Goal: Task Accomplishment & Management: Complete application form

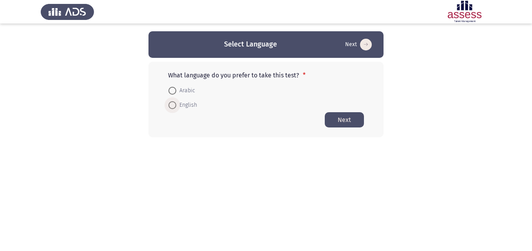
click at [180, 106] on span "English" at bounding box center [186, 105] width 21 height 9
click at [176, 106] on input "English" at bounding box center [172, 105] width 8 height 8
radio input "true"
click at [341, 120] on button "Next" at bounding box center [343, 119] width 39 height 15
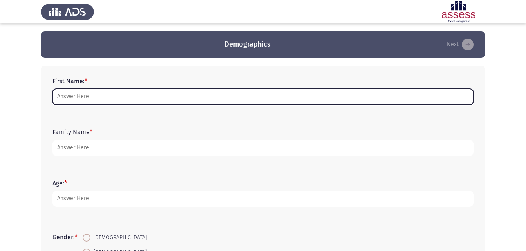
click at [167, 102] on input "First Name: *" at bounding box center [262, 97] width 421 height 16
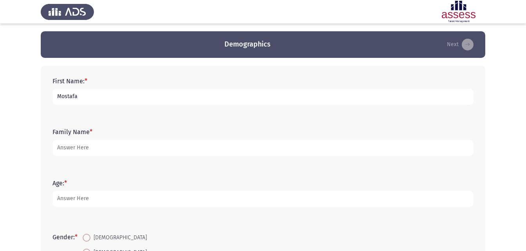
type input "Mostafa"
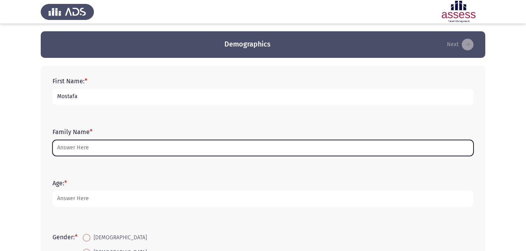
click at [255, 145] on input "Family Name *" at bounding box center [262, 148] width 421 height 16
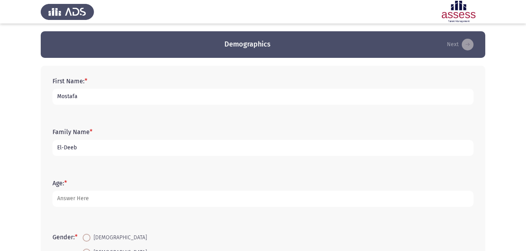
type input "El-Deeb"
click at [162, 207] on div "Age: *" at bounding box center [263, 193] width 429 height 35
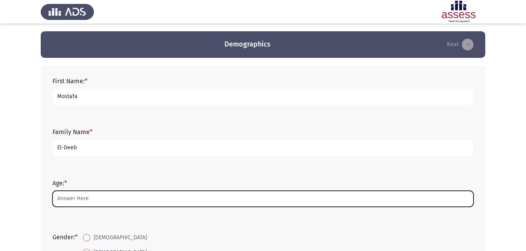
click at [171, 197] on input "Age: *" at bounding box center [262, 199] width 421 height 16
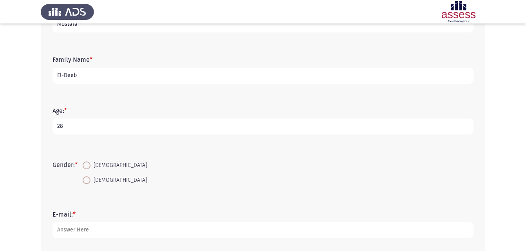
scroll to position [73, 0]
type input "28"
click at [90, 158] on mat-radio-button "[DEMOGRAPHIC_DATA]" at bounding box center [115, 164] width 74 height 14
click at [88, 167] on span at bounding box center [87, 165] width 8 height 8
click at [88, 167] on input "[DEMOGRAPHIC_DATA]" at bounding box center [87, 165] width 8 height 8
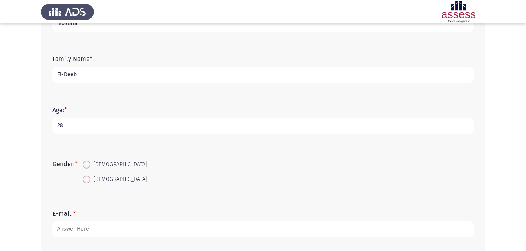
radio input "true"
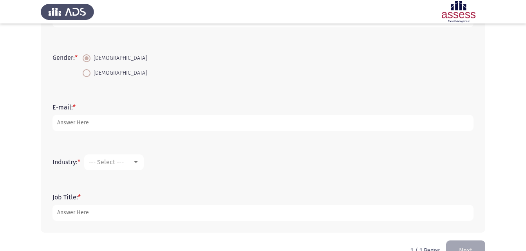
scroll to position [177, 0]
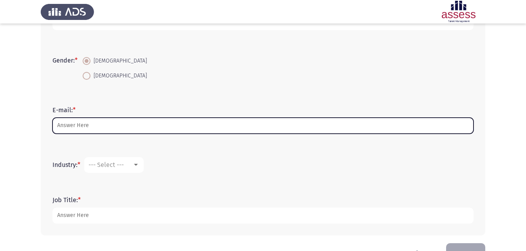
click at [95, 128] on input "E-mail: *" at bounding box center [262, 126] width 421 height 16
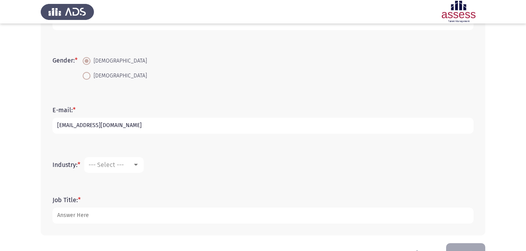
type input "[EMAIL_ADDRESS][DOMAIN_NAME]"
click at [123, 162] on span "--- Select ---" at bounding box center [105, 164] width 35 height 7
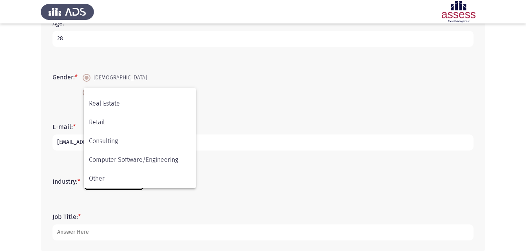
scroll to position [161, 0]
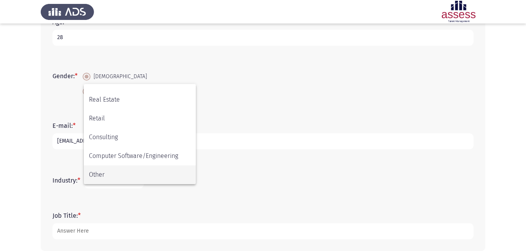
click at [110, 173] on span "Other" at bounding box center [140, 175] width 102 height 19
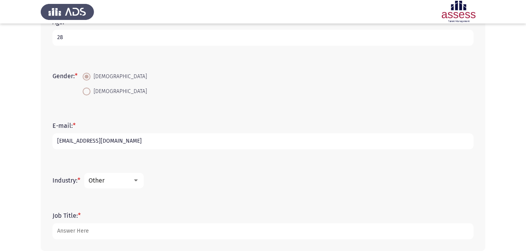
scroll to position [200, 0]
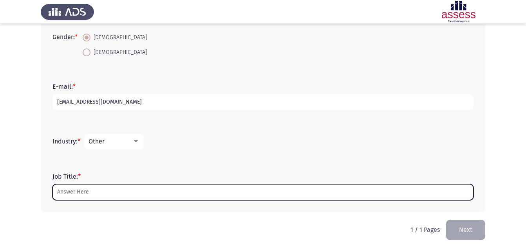
click at [119, 196] on input "Job Title: *" at bounding box center [262, 192] width 421 height 16
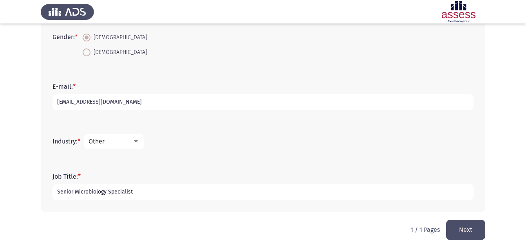
type input "Senior Microbiology Specialist"
click at [179, 212] on div "Job Title: * Senior Microbiology Specialist" at bounding box center [263, 186] width 429 height 51
click at [465, 229] on button "Next" at bounding box center [465, 230] width 39 height 20
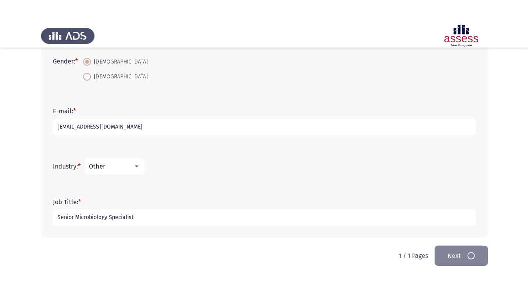
scroll to position [0, 0]
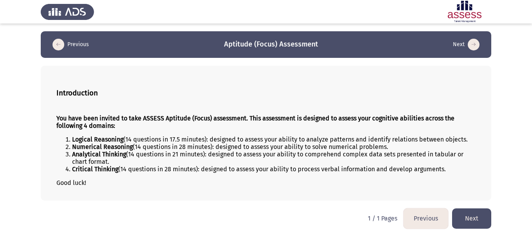
click at [471, 216] on button "Next" at bounding box center [471, 219] width 39 height 20
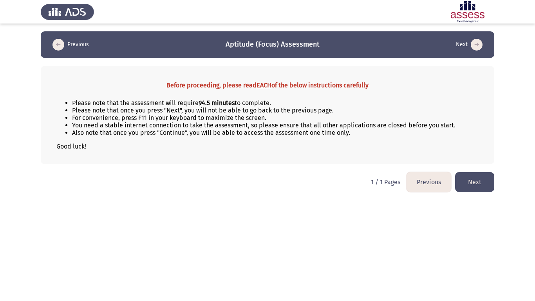
click at [306, 200] on html "Previous Aptitude (Focus) Assessment Next Before proceeding, please read EACH o…" at bounding box center [267, 100] width 535 height 200
click at [312, 162] on div "Before proceeding, please read EACH of the below instructions carefully Please …" at bounding box center [267, 115] width 453 height 98
click at [477, 182] on button "Next" at bounding box center [474, 182] width 39 height 20
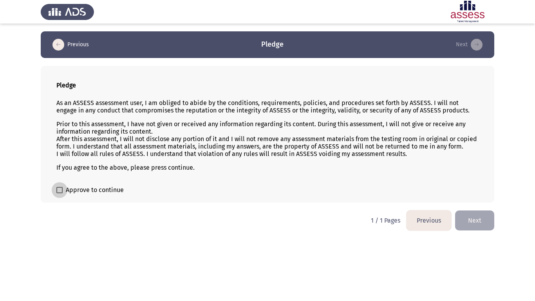
click at [109, 194] on span "Approve to continue" at bounding box center [95, 189] width 58 height 9
click at [59, 193] on input "Approve to continue" at bounding box center [59, 193] width 0 height 0
checkbox input "true"
click at [471, 224] on button "Next" at bounding box center [474, 220] width 39 height 20
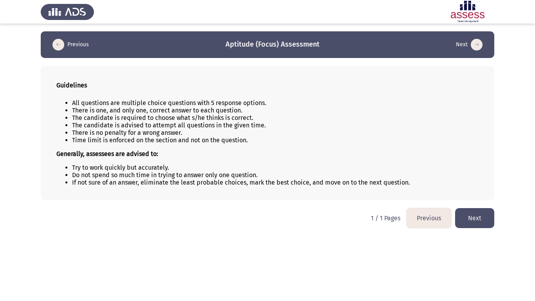
click at [483, 215] on button "Next" at bounding box center [474, 218] width 39 height 20
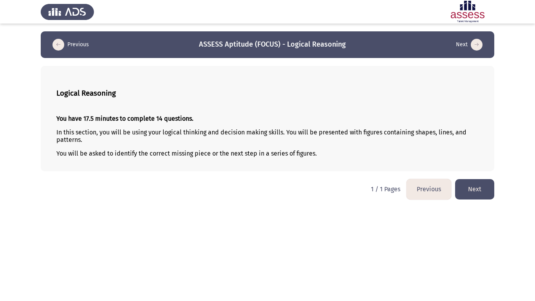
click at [483, 187] on button "Next" at bounding box center [474, 189] width 39 height 20
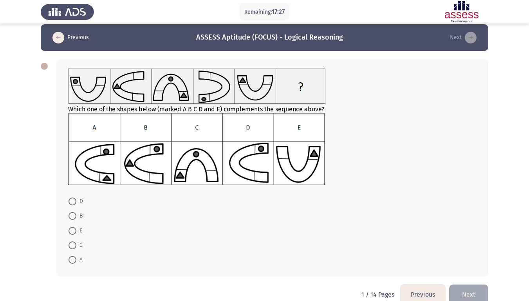
scroll to position [7, 0]
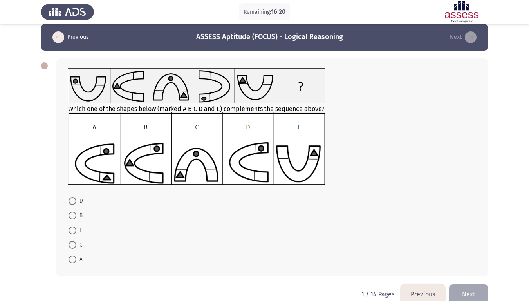
click at [79, 217] on span "B" at bounding box center [79, 215] width 6 height 9
click at [76, 217] on input "B" at bounding box center [73, 215] width 8 height 8
radio input "true"
click at [467, 251] on button "Next" at bounding box center [468, 293] width 39 height 20
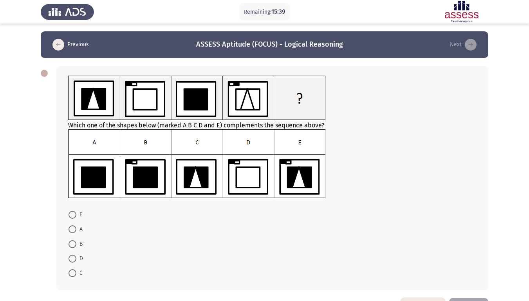
click at [75, 229] on span at bounding box center [73, 229] width 8 height 8
click at [75, 229] on input "A" at bounding box center [73, 229] width 8 height 8
radio input "true"
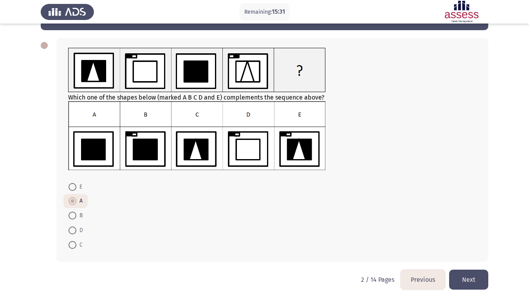
click at [471, 251] on button "Next" at bounding box center [468, 279] width 39 height 20
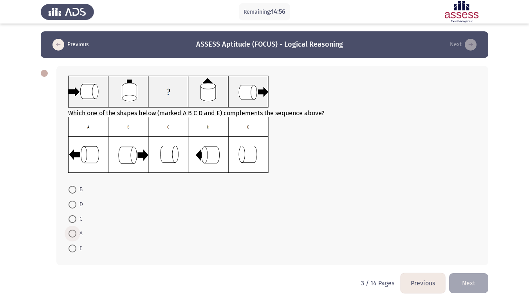
click at [78, 231] on span "A" at bounding box center [79, 233] width 6 height 9
click at [76, 231] on input "A" at bounding box center [73, 233] width 8 height 8
radio input "true"
click at [462, 251] on button "Next" at bounding box center [468, 282] width 39 height 20
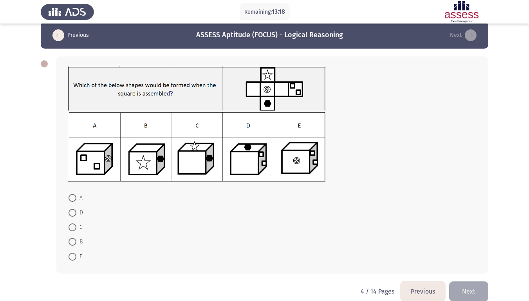
scroll to position [9, 0]
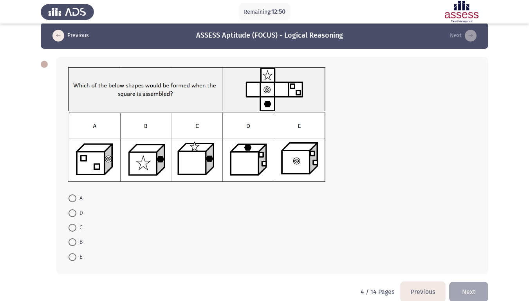
click at [80, 251] on span "E" at bounding box center [79, 256] width 6 height 9
click at [76, 251] on input "E" at bounding box center [73, 257] width 8 height 8
radio input "true"
click at [477, 251] on button "Next" at bounding box center [468, 291] width 39 height 20
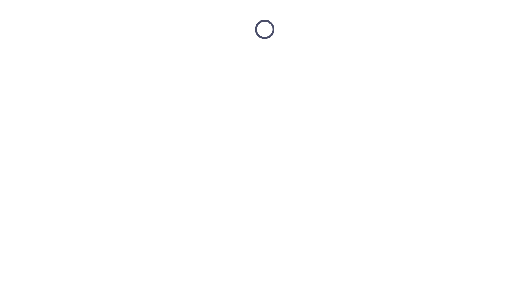
scroll to position [0, 0]
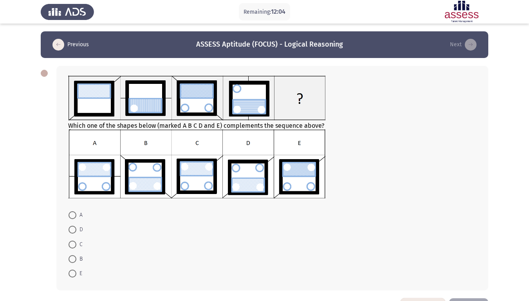
click at [78, 214] on span "A" at bounding box center [79, 214] width 6 height 9
click at [76, 214] on input "A" at bounding box center [73, 215] width 8 height 8
radio input "true"
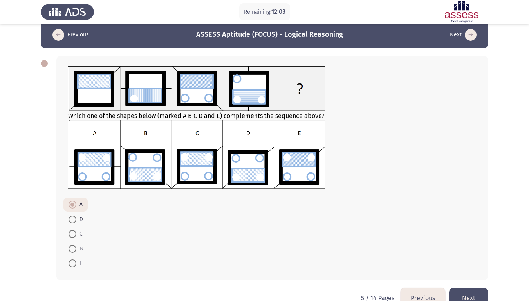
scroll to position [9, 0]
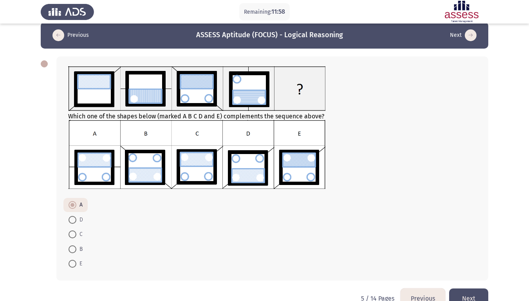
click at [470, 251] on button "Next" at bounding box center [468, 298] width 39 height 20
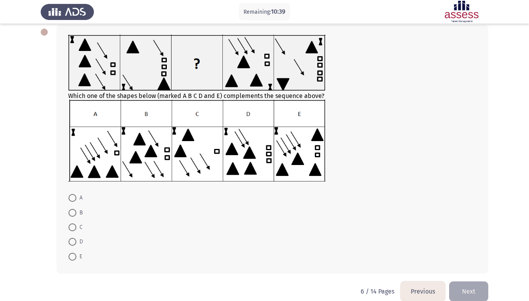
scroll to position [38, 0]
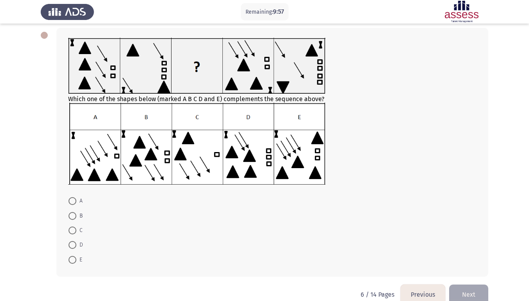
click at [79, 228] on span "C" at bounding box center [79, 229] width 6 height 9
click at [76, 228] on input "C" at bounding box center [73, 230] width 8 height 8
radio input "true"
click at [474, 251] on button "Next" at bounding box center [468, 293] width 39 height 20
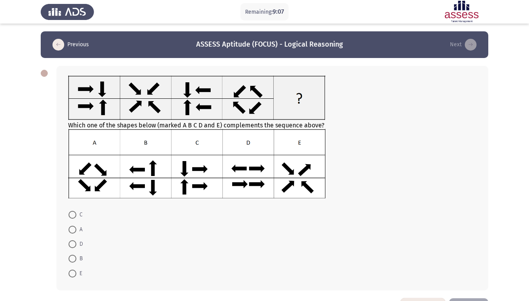
click at [81, 251] on span "B" at bounding box center [79, 258] width 6 height 9
click at [76, 251] on input "B" at bounding box center [73, 258] width 8 height 8
radio input "true"
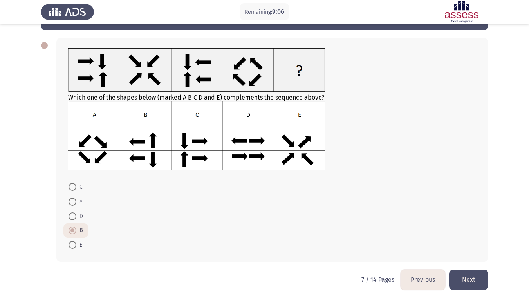
click at [468, 251] on button "Next" at bounding box center [468, 279] width 39 height 20
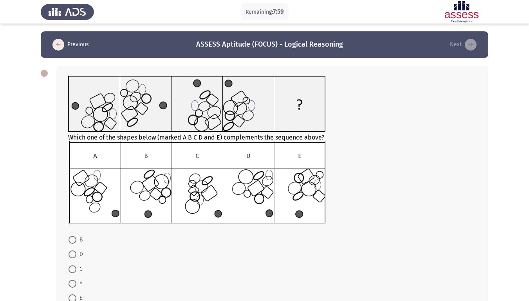
click at [70, 251] on span at bounding box center [73, 254] width 8 height 8
click at [70, 251] on input "D" at bounding box center [73, 254] width 8 height 8
radio input "true"
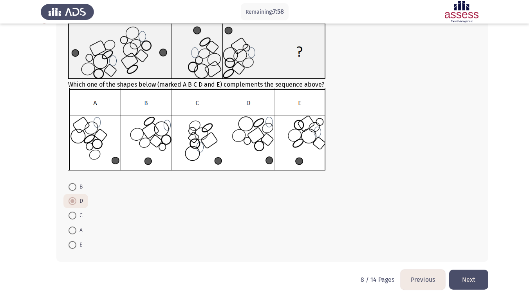
click at [482, 251] on button "Next" at bounding box center [468, 279] width 39 height 20
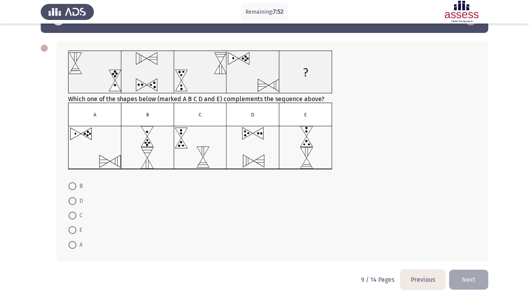
scroll to position [0, 0]
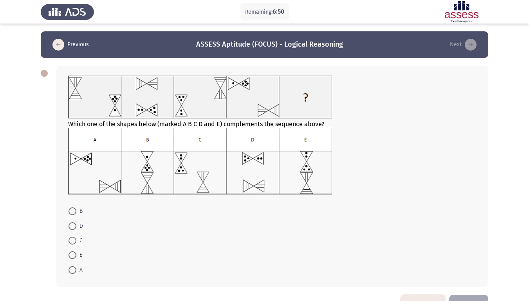
click at [78, 251] on span "E" at bounding box center [79, 254] width 6 height 9
click at [76, 251] on input "E" at bounding box center [73, 255] width 8 height 8
radio input "true"
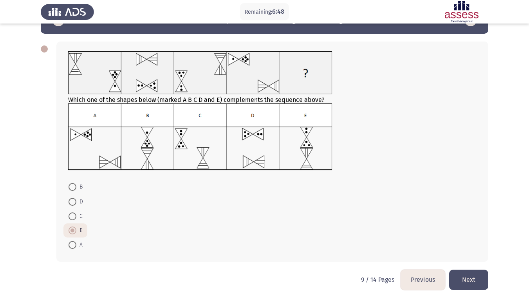
click at [480, 251] on button "Next" at bounding box center [468, 279] width 39 height 20
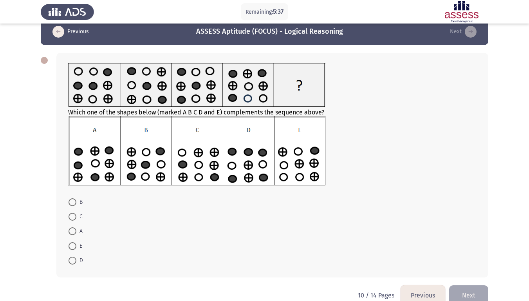
scroll to position [13, 0]
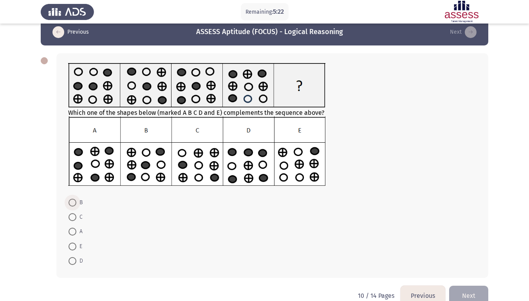
click at [79, 203] on span "B" at bounding box center [79, 202] width 6 height 9
click at [76, 203] on input "B" at bounding box center [73, 202] width 8 height 8
radio input "true"
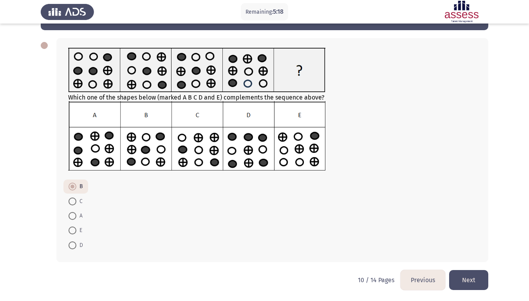
scroll to position [28, 0]
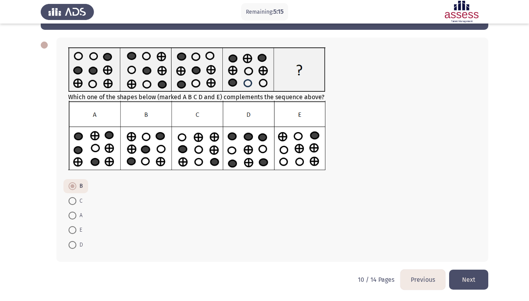
click at [471, 251] on button "Next" at bounding box center [468, 279] width 39 height 20
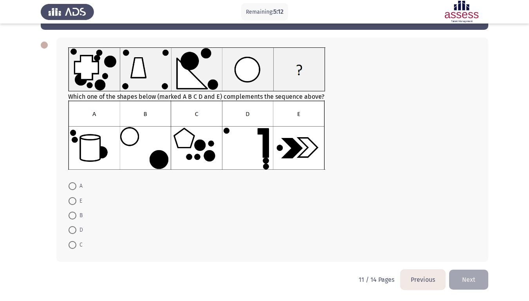
scroll to position [0, 0]
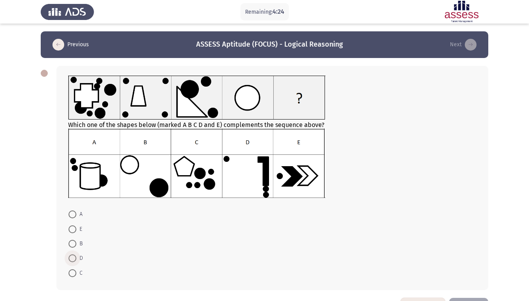
click at [76, 251] on span "D" at bounding box center [79, 257] width 7 height 9
click at [76, 251] on input "D" at bounding box center [73, 258] width 8 height 8
radio input "true"
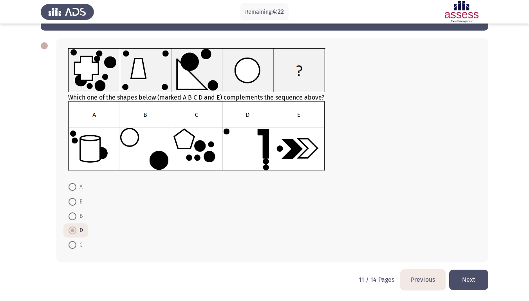
click at [483, 251] on button "Next" at bounding box center [468, 279] width 39 height 20
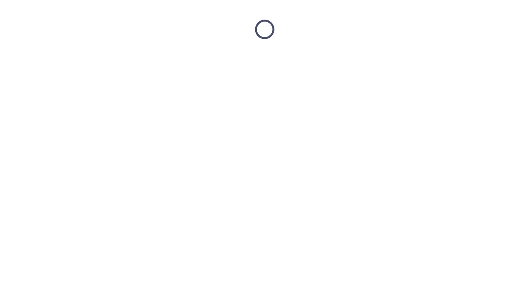
scroll to position [0, 0]
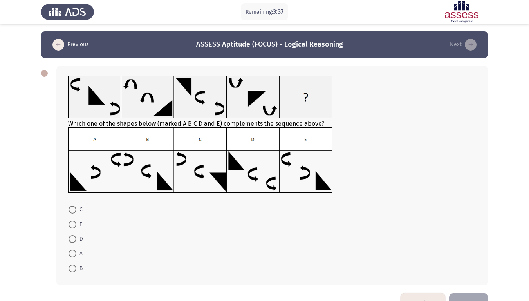
click at [74, 223] on span at bounding box center [73, 224] width 8 height 8
click at [74, 223] on input "E" at bounding box center [73, 224] width 8 height 8
radio input "true"
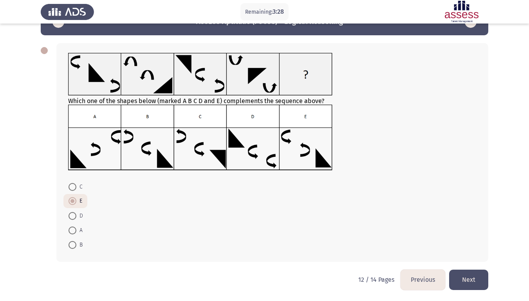
click at [472, 251] on button "Next" at bounding box center [468, 279] width 39 height 20
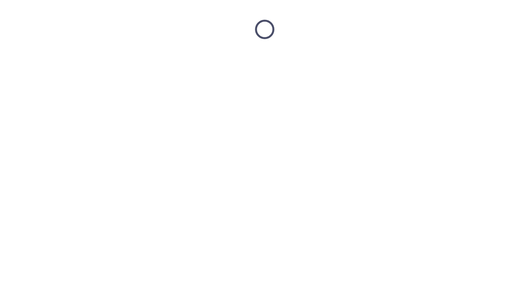
scroll to position [0, 0]
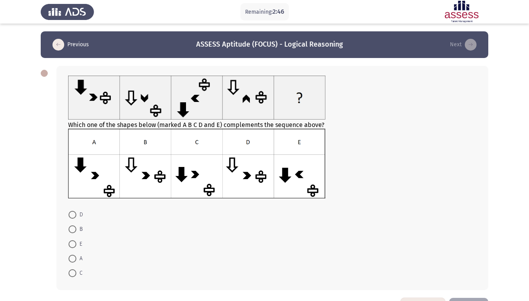
click at [74, 251] on span at bounding box center [73, 258] width 8 height 8
click at [74, 251] on input "A" at bounding box center [73, 258] width 8 height 8
radio input "true"
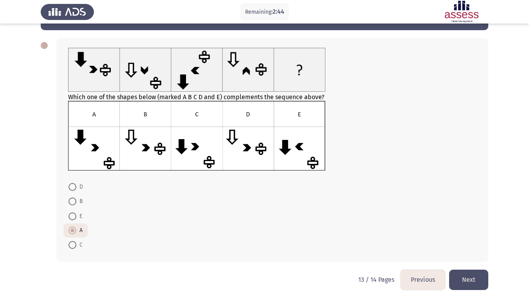
click at [477, 251] on button "Next" at bounding box center [468, 279] width 39 height 20
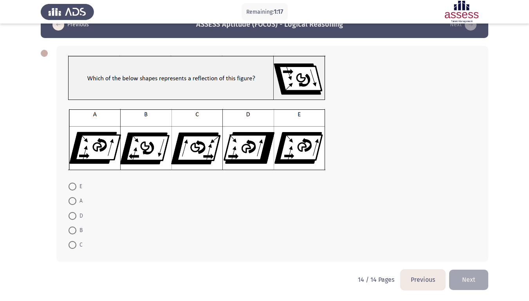
scroll to position [0, 0]
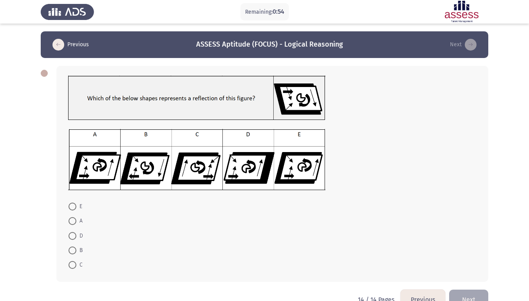
click at [73, 206] on span at bounding box center [73, 206] width 8 height 8
click at [73, 206] on input "E" at bounding box center [73, 206] width 8 height 8
radio input "true"
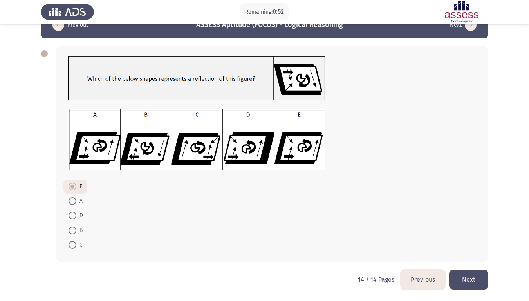
click at [466, 251] on button "Next" at bounding box center [468, 279] width 39 height 20
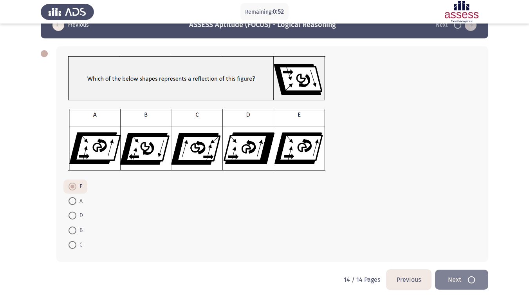
scroll to position [0, 0]
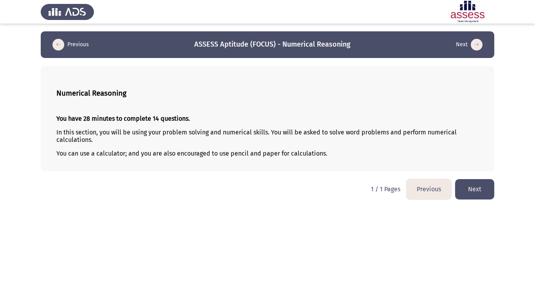
click at [483, 185] on button "Next" at bounding box center [474, 189] width 39 height 20
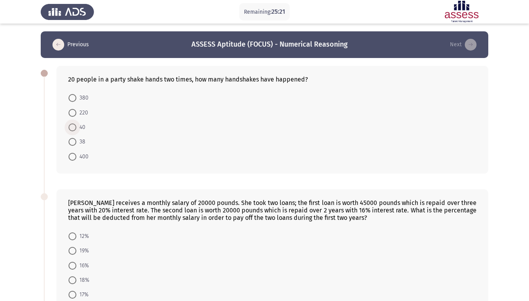
click at [69, 127] on span at bounding box center [73, 127] width 8 height 8
click at [69, 127] on input "40" at bounding box center [73, 127] width 8 height 8
radio input "true"
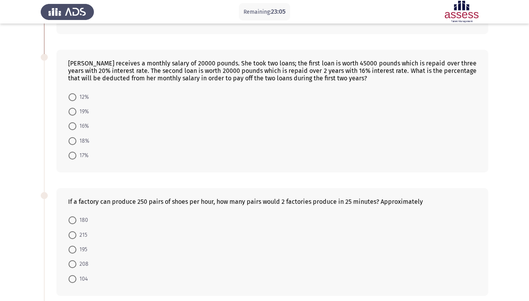
scroll to position [139, 0]
click at [71, 128] on span at bounding box center [73, 126] width 8 height 8
click at [71, 128] on input "16%" at bounding box center [73, 126] width 8 height 8
radio input "true"
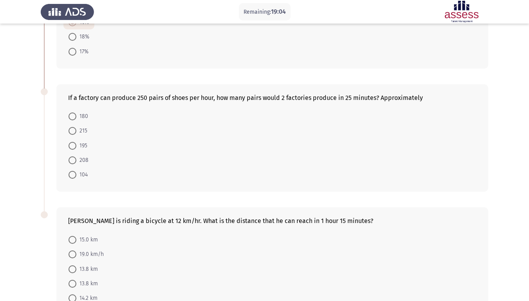
scroll to position [267, 0]
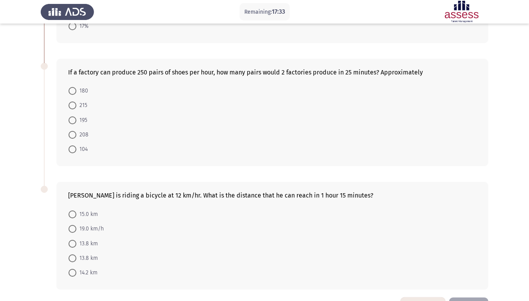
click at [83, 139] on span "208" at bounding box center [82, 134] width 12 height 9
click at [76, 139] on input "208" at bounding box center [73, 135] width 8 height 8
radio input "true"
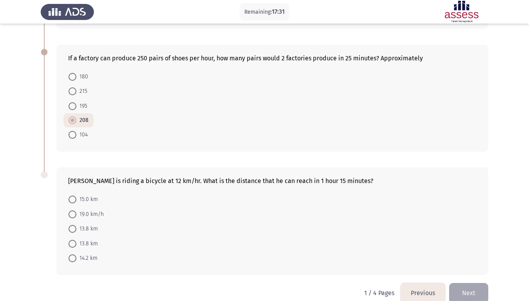
scroll to position [295, 0]
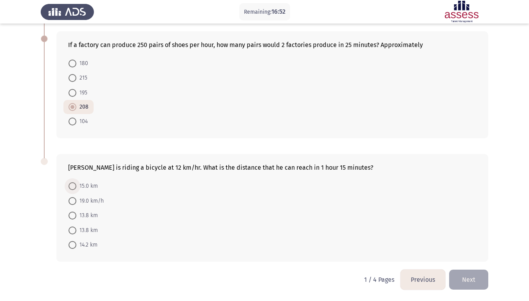
click at [87, 182] on span "15.0 km" at bounding box center [87, 185] width 22 height 9
click at [76, 182] on input "15.0 km" at bounding box center [73, 186] width 8 height 8
radio input "true"
click at [469, 251] on button "Next" at bounding box center [468, 279] width 39 height 20
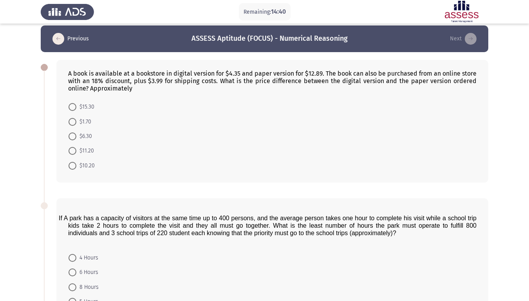
scroll to position [6, 0]
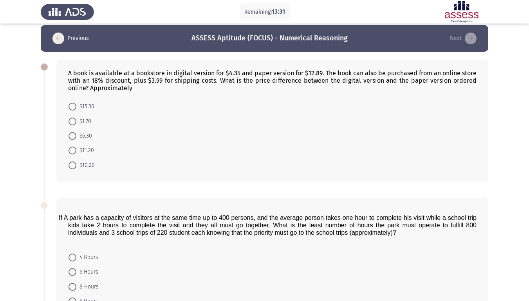
click at [88, 134] on span "$6.30" at bounding box center [84, 135] width 16 height 9
click at [76, 134] on input "$6.30" at bounding box center [73, 136] width 8 height 8
radio input "true"
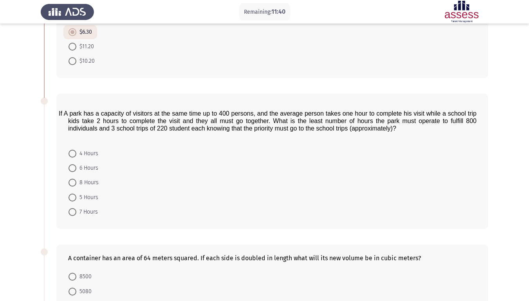
scroll to position [110, 0]
click at [93, 165] on span "6 Hours" at bounding box center [87, 167] width 22 height 9
click at [76, 165] on input "6 Hours" at bounding box center [73, 168] width 8 height 8
radio input "true"
click at [90, 180] on span "8 Hours" at bounding box center [87, 181] width 22 height 9
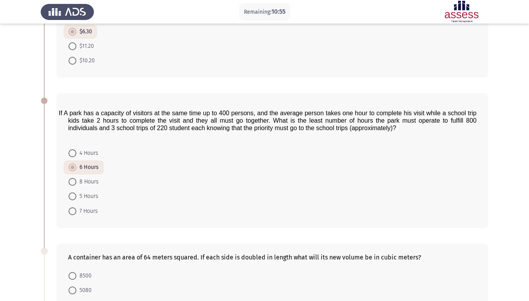
click at [76, 180] on input "8 Hours" at bounding box center [73, 182] width 8 height 8
radio input "true"
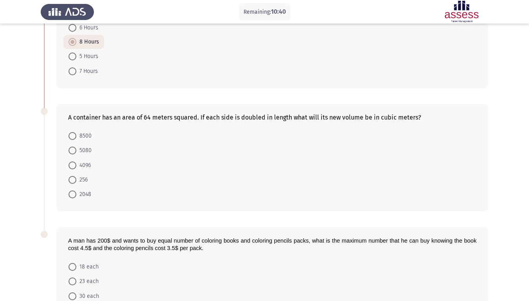
scroll to position [249, 0]
click at [92, 164] on mat-radio-button "4096" at bounding box center [79, 165] width 32 height 14
click at [83, 164] on span "4096" at bounding box center [83, 165] width 14 height 9
click at [76, 164] on input "4096" at bounding box center [73, 166] width 8 height 8
radio input "true"
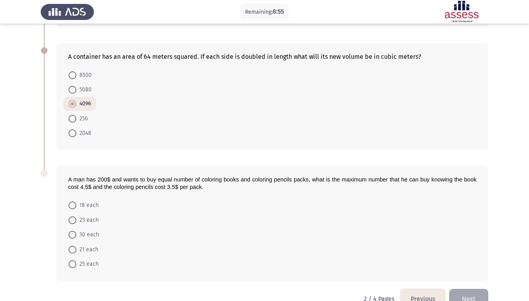
scroll to position [330, 0]
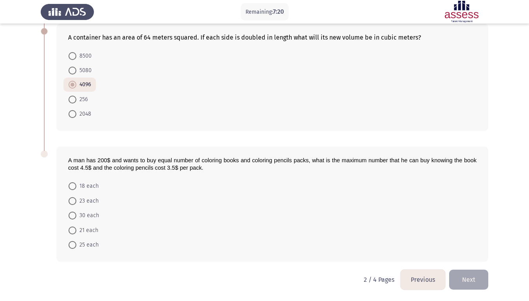
click at [81, 212] on span "30 each" at bounding box center [87, 215] width 23 height 9
click at [76, 212] on input "30 each" at bounding box center [73, 215] width 8 height 8
radio input "true"
click at [467, 251] on button "Next" at bounding box center [468, 279] width 39 height 20
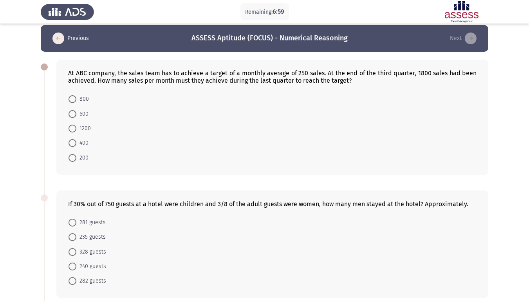
scroll to position [0, 0]
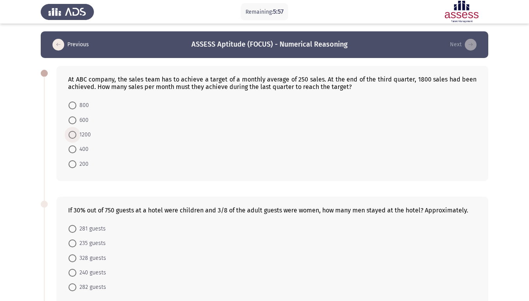
click at [87, 133] on span "1200" at bounding box center [83, 134] width 14 height 9
click at [76, 133] on input "1200" at bounding box center [73, 135] width 8 height 8
radio input "true"
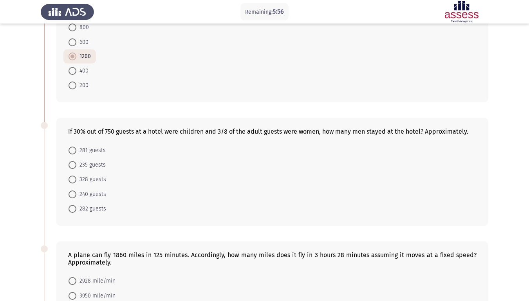
scroll to position [95, 0]
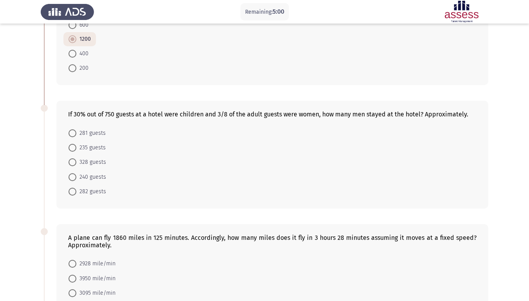
click at [88, 178] on span "240 guests" at bounding box center [91, 176] width 30 height 9
click at [76, 178] on input "240 guests" at bounding box center [73, 177] width 8 height 8
radio input "true"
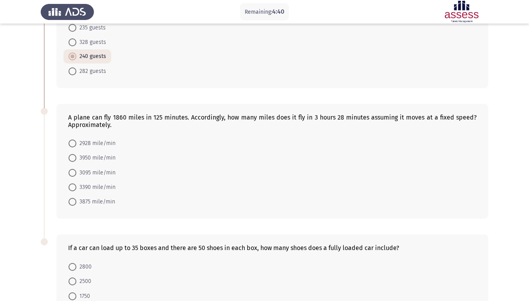
scroll to position [215, 0]
click at [93, 174] on span "3095 mile/min" at bounding box center [95, 172] width 39 height 9
click at [76, 174] on input "3095 mile/min" at bounding box center [73, 172] width 8 height 8
radio input "true"
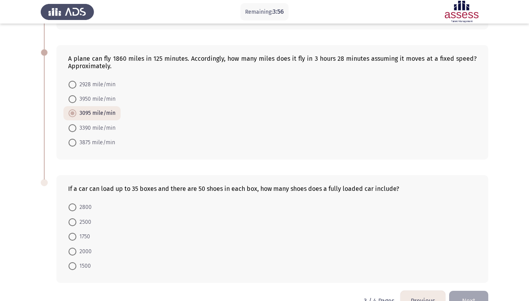
scroll to position [295, 0]
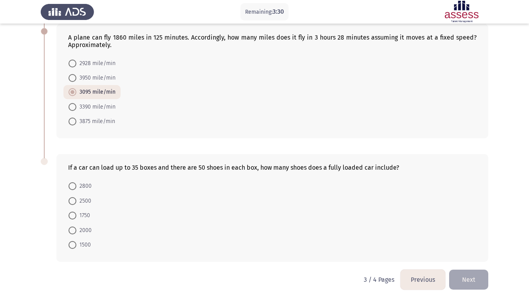
click at [92, 213] on mat-radio-button "1750" at bounding box center [79, 215] width 32 height 14
click at [85, 214] on span "1750" at bounding box center [83, 215] width 14 height 9
click at [76, 214] on input "1750" at bounding box center [73, 215] width 8 height 8
radio input "true"
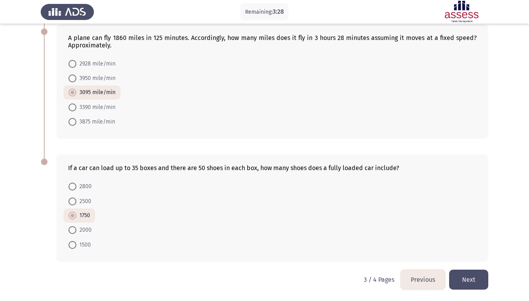
click at [473, 251] on button "Next" at bounding box center [468, 279] width 39 height 20
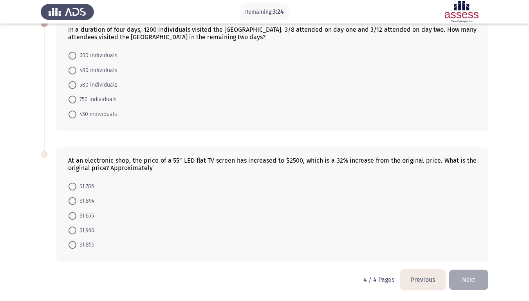
scroll to position [0, 0]
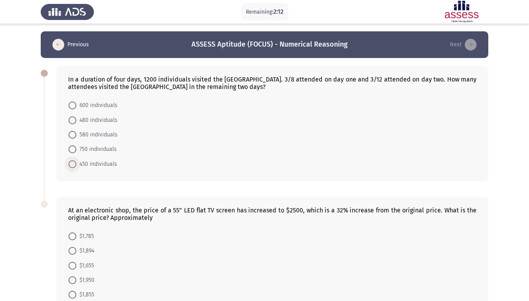
click at [94, 166] on span "450 individuals" at bounding box center [96, 163] width 41 height 9
click at [76, 166] on input "450 individuals" at bounding box center [73, 164] width 8 height 8
radio input "true"
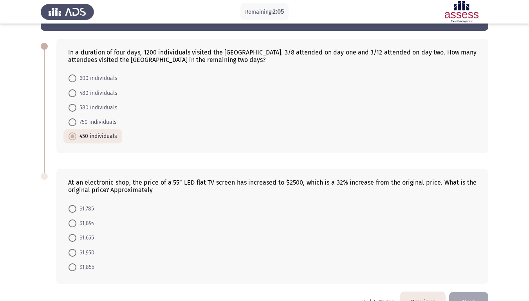
scroll to position [49, 0]
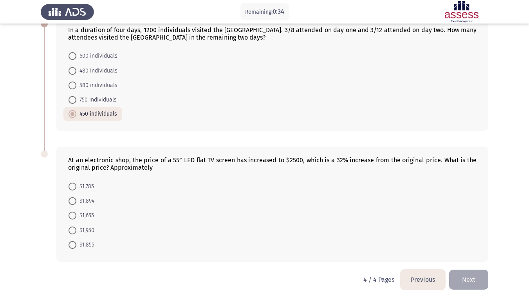
click at [86, 198] on span "$1,894" at bounding box center [85, 200] width 18 height 9
click at [76, 198] on input "$1,894" at bounding box center [73, 201] width 8 height 8
radio input "true"
click at [481, 251] on button "Next" at bounding box center [468, 279] width 39 height 20
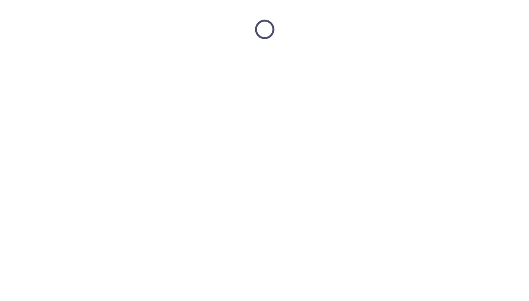
scroll to position [0, 0]
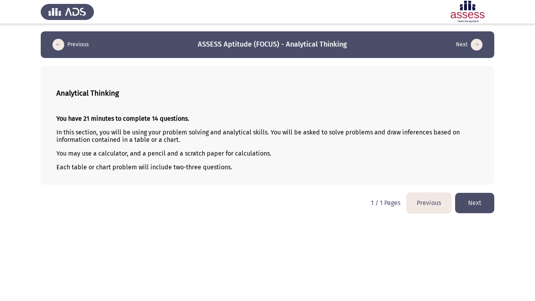
click at [480, 206] on button "Next" at bounding box center [474, 203] width 39 height 20
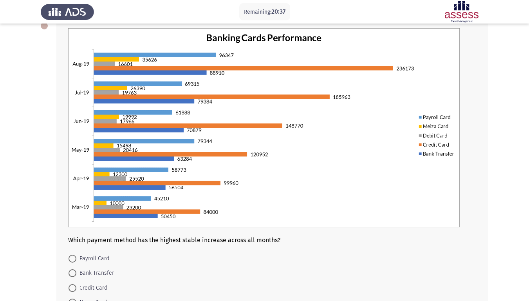
scroll to position [78, 0]
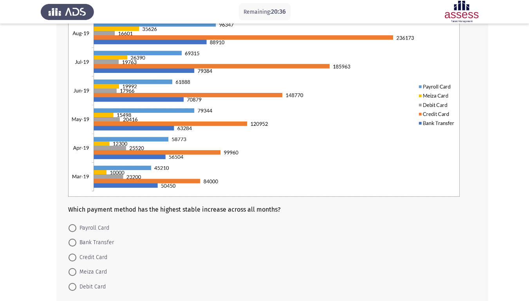
click at [95, 251] on span "Credit Card" at bounding box center [91, 256] width 31 height 9
click at [76, 251] on input "Credit Card" at bounding box center [73, 257] width 8 height 8
radio input "true"
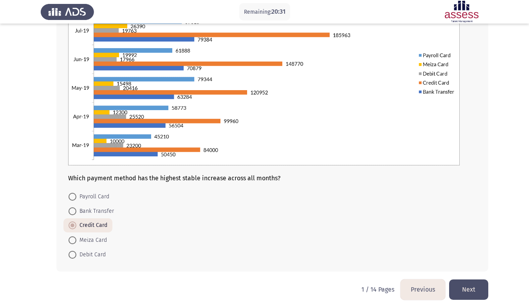
scroll to position [110, 0]
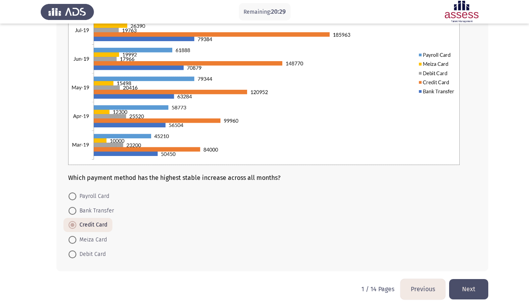
click at [472, 251] on button "Next" at bounding box center [468, 289] width 39 height 20
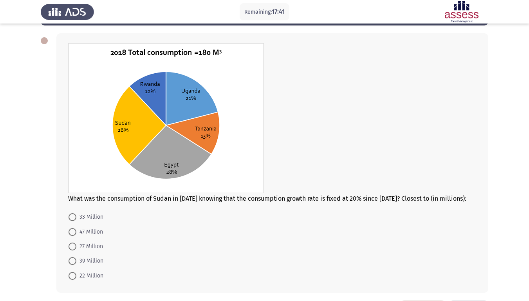
scroll to position [50, 0]
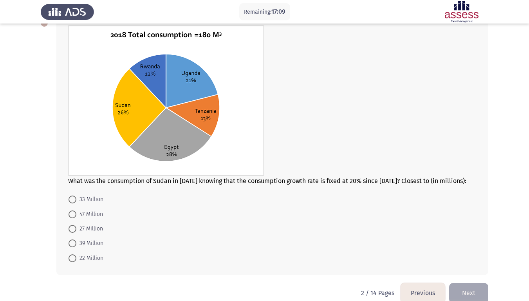
click at [90, 197] on span "33 Million" at bounding box center [89, 199] width 27 height 9
click at [76, 197] on input "33 Million" at bounding box center [73, 199] width 8 height 8
radio input "true"
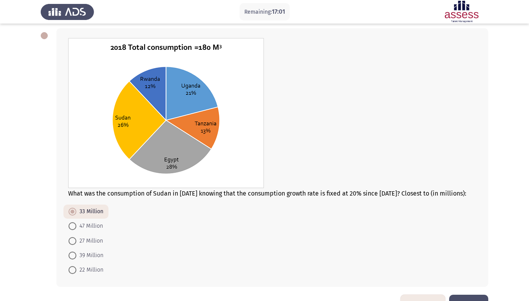
scroll to position [63, 0]
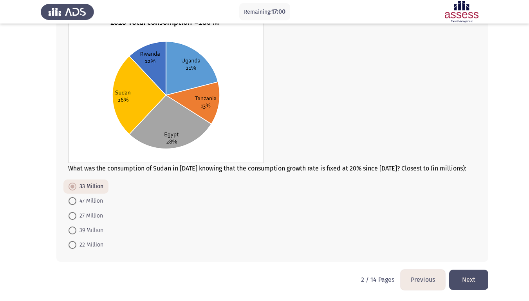
click at [467, 251] on button "Next" at bounding box center [468, 279] width 39 height 20
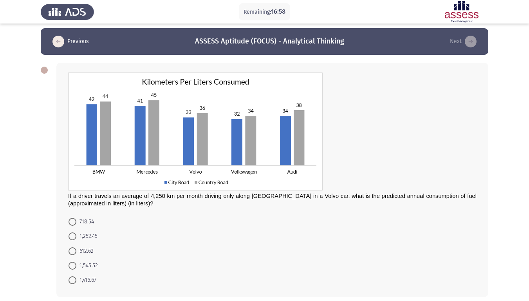
scroll to position [2, 0]
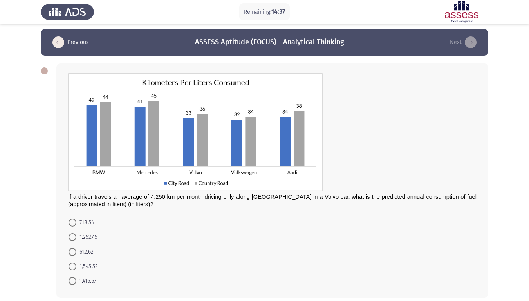
click at [93, 251] on span "1,416.67" at bounding box center [86, 280] width 20 height 9
click at [76, 251] on input "1,416.67" at bounding box center [73, 281] width 8 height 8
radio input "true"
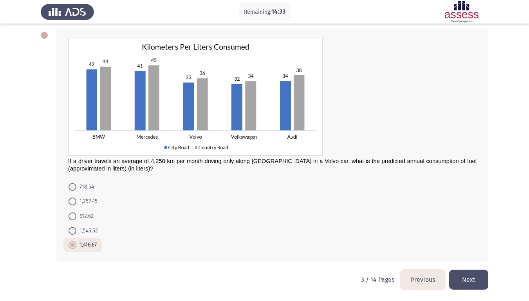
click at [474, 251] on button "Next" at bounding box center [468, 279] width 39 height 20
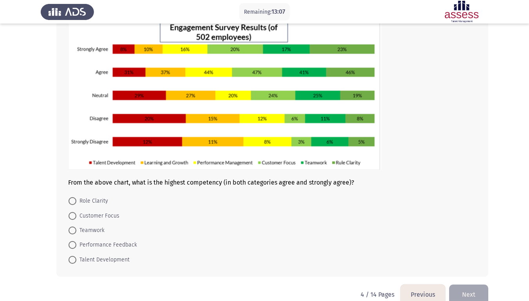
scroll to position [57, 0]
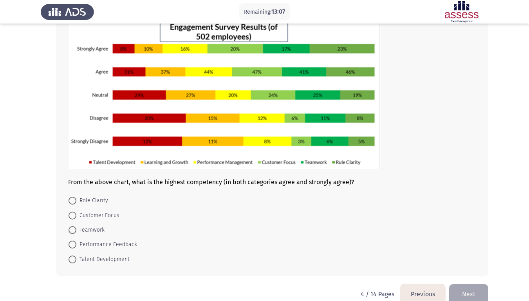
click at [87, 198] on span "Role Clarity" at bounding box center [92, 200] width 32 height 9
click at [76, 198] on input "Role Clarity" at bounding box center [73, 201] width 8 height 8
radio input "true"
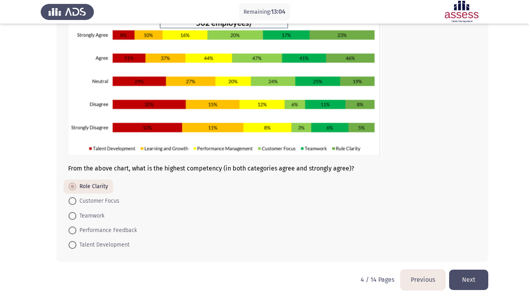
click at [478, 251] on button "Next" at bounding box center [468, 279] width 39 height 20
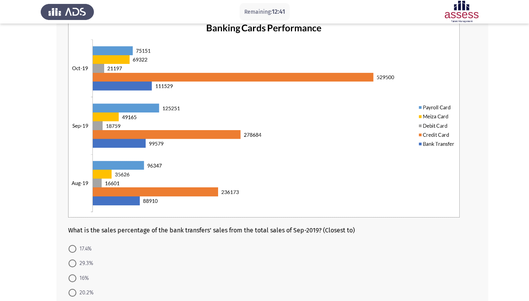
scroll to position [55, 0]
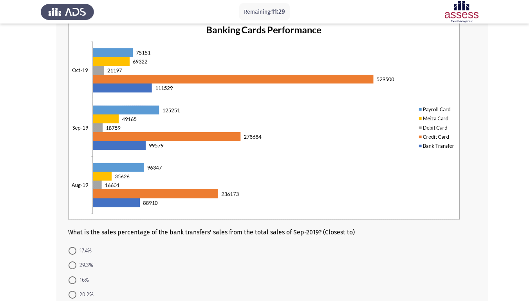
click at [87, 250] on span "17.4%" at bounding box center [83, 250] width 15 height 9
click at [76, 250] on input "17.4%" at bounding box center [73, 251] width 8 height 8
radio input "true"
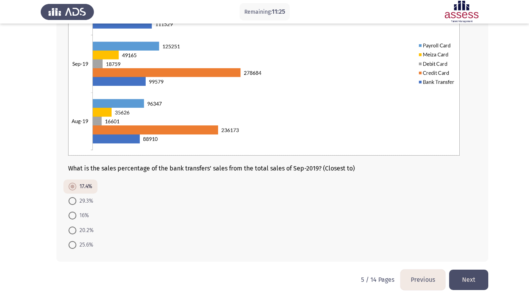
click at [478, 251] on button "Next" at bounding box center [468, 279] width 39 height 20
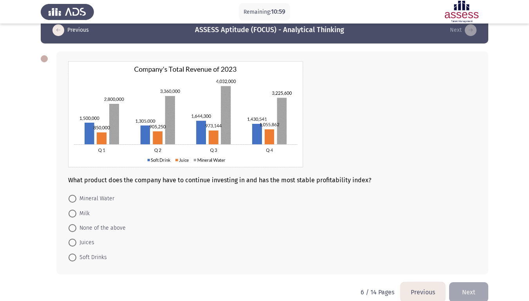
scroll to position [27, 0]
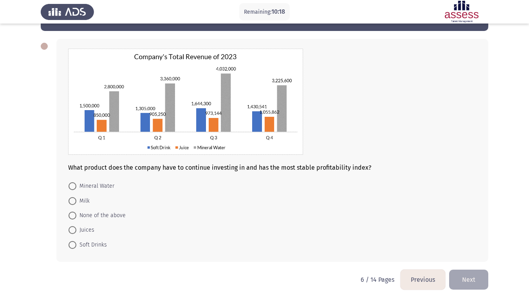
click at [92, 228] on span "Juices" at bounding box center [85, 229] width 18 height 9
click at [76, 228] on input "Juices" at bounding box center [73, 230] width 8 height 8
radio input "true"
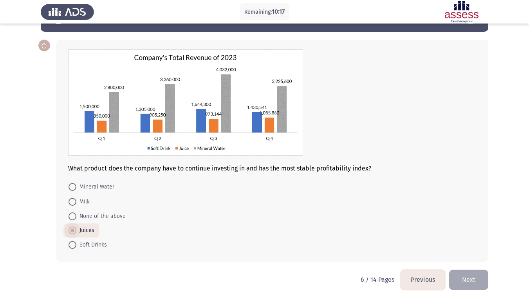
scroll to position [26, 0]
click at [474, 251] on button "Next" at bounding box center [468, 279] width 39 height 20
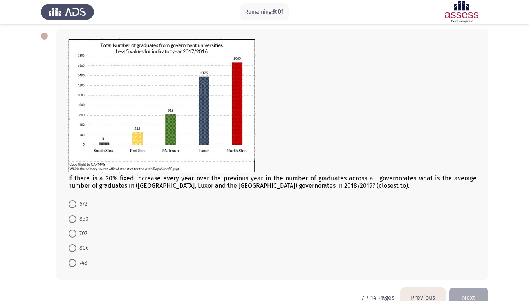
scroll to position [38, 0]
click at [77, 245] on span "806" at bounding box center [82, 247] width 12 height 9
click at [76, 245] on input "806" at bounding box center [73, 247] width 8 height 8
radio input "true"
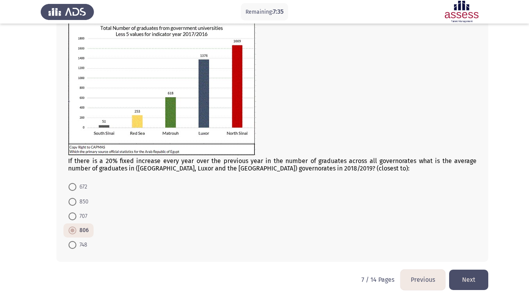
click at [467, 251] on button "Next" at bounding box center [468, 279] width 39 height 20
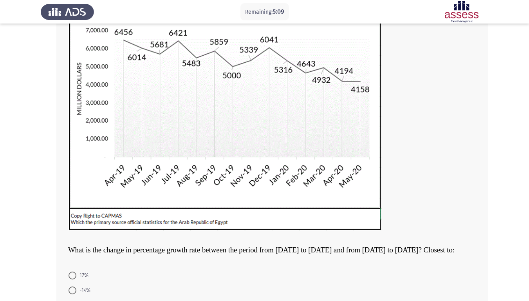
scroll to position [191, 0]
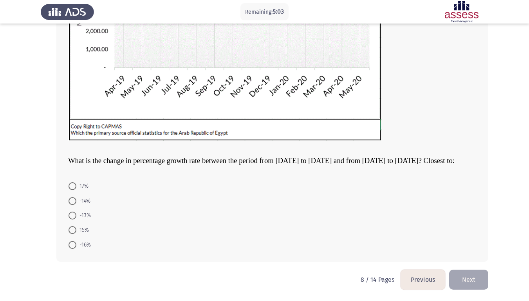
click at [83, 241] on span "-16%" at bounding box center [83, 244] width 14 height 9
click at [76, 241] on input "-16%" at bounding box center [73, 245] width 8 height 8
radio input "true"
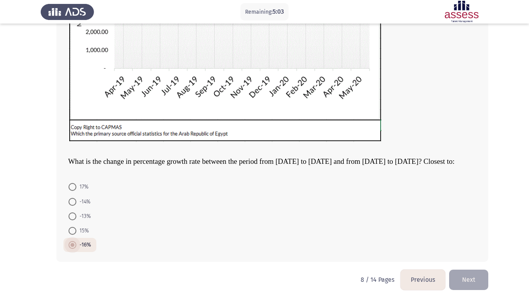
scroll to position [190, 0]
click at [478, 251] on button "Next" at bounding box center [468, 279] width 39 height 20
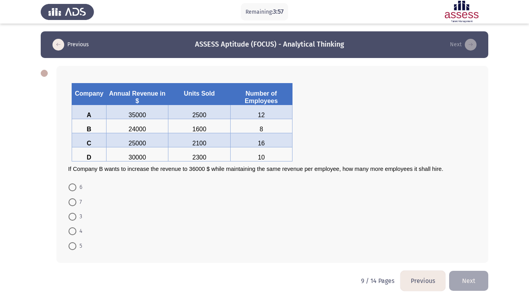
click at [71, 231] on span at bounding box center [73, 231] width 8 height 8
click at [71, 231] on input "4" at bounding box center [73, 231] width 8 height 8
radio input "true"
click at [467, 251] on button "Next" at bounding box center [468, 280] width 39 height 20
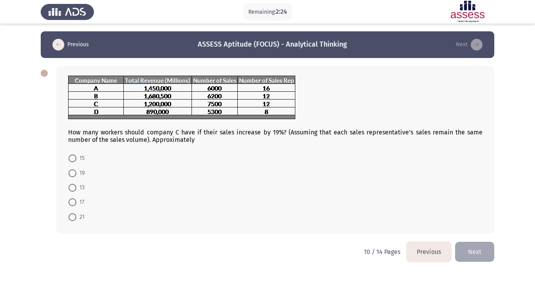
click at [81, 156] on span "15" at bounding box center [80, 157] width 8 height 9
click at [76, 156] on input "15" at bounding box center [73, 158] width 8 height 8
radio input "true"
click at [474, 251] on button "Next" at bounding box center [474, 251] width 39 height 20
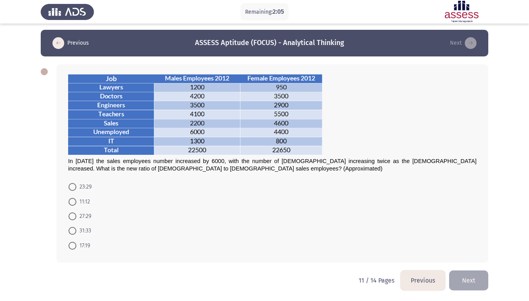
scroll to position [2, 0]
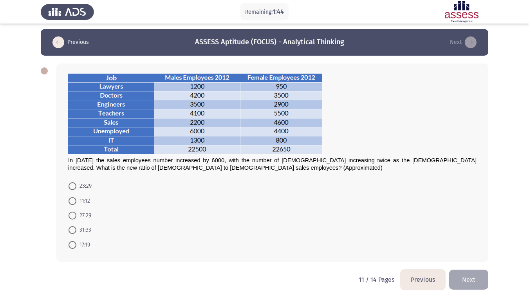
click at [86, 211] on span "27:29" at bounding box center [83, 215] width 15 height 9
click at [76, 211] on input "27:29" at bounding box center [73, 215] width 8 height 8
radio input "true"
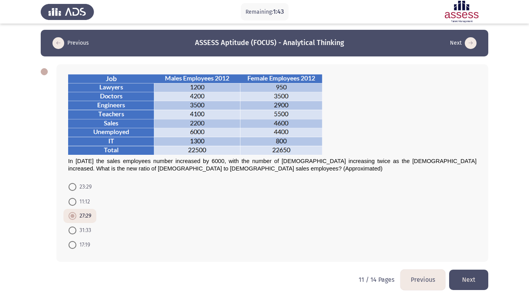
click at [463, 251] on button "Next" at bounding box center [468, 279] width 39 height 20
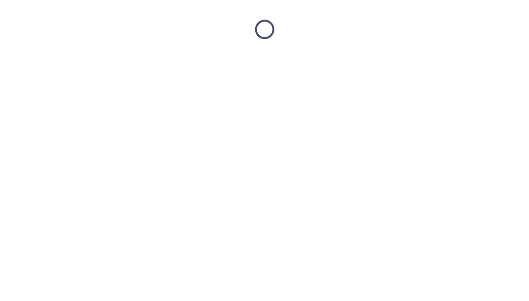
scroll to position [0, 0]
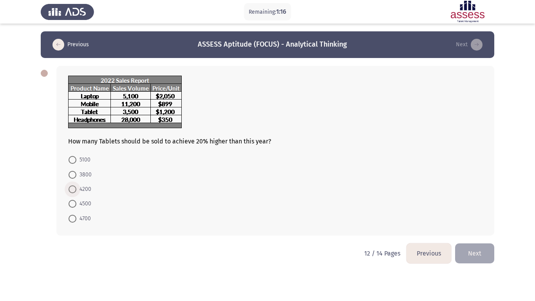
click at [86, 187] on span "4200" at bounding box center [83, 188] width 15 height 9
click at [76, 187] on input "4200" at bounding box center [73, 189] width 8 height 8
radio input "true"
click at [482, 251] on button "Next" at bounding box center [474, 252] width 39 height 20
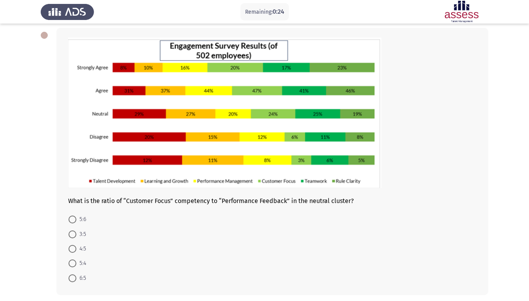
scroll to position [43, 0]
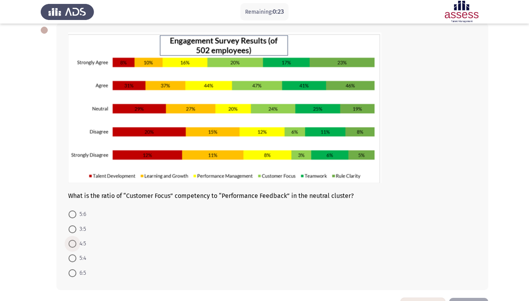
click at [85, 244] on span "4:5" at bounding box center [81, 243] width 10 height 9
click at [76, 244] on input "4:5" at bounding box center [73, 244] width 8 height 8
radio input "true"
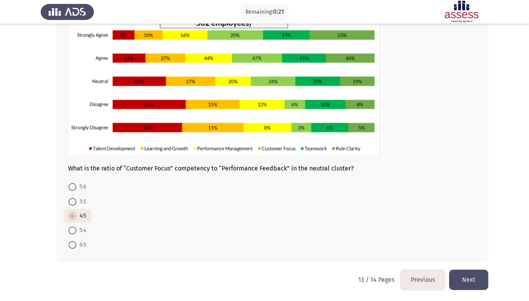
click at [463, 251] on button "Next" at bounding box center [468, 279] width 39 height 20
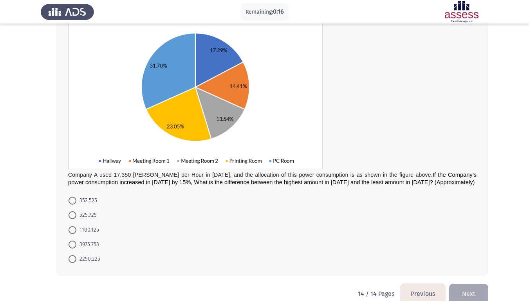
scroll to position [96, 0]
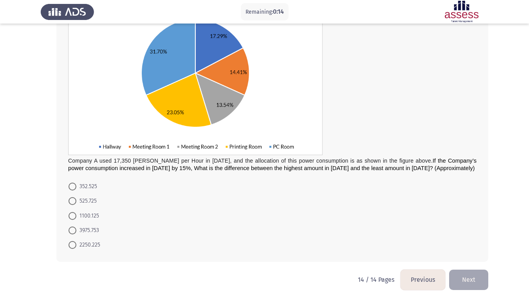
click at [87, 220] on span "1100.125" at bounding box center [87, 215] width 23 height 9
click at [76, 220] on input "1100.125" at bounding box center [73, 216] width 8 height 8
radio input "true"
click at [451, 251] on button "Next" at bounding box center [468, 279] width 39 height 20
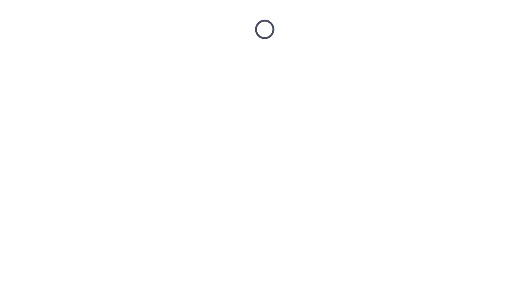
scroll to position [0, 0]
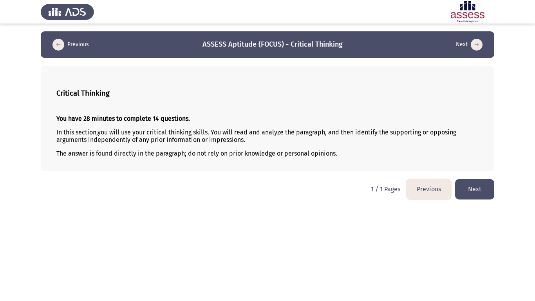
click at [481, 183] on button "Next" at bounding box center [474, 189] width 39 height 20
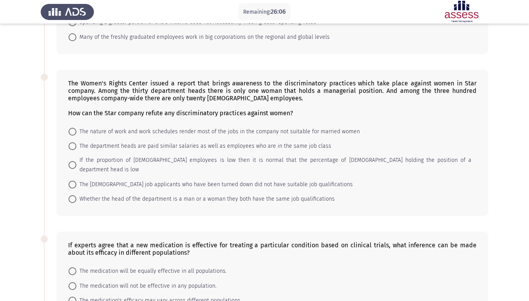
scroll to position [150, 0]
click at [215, 128] on span "The nature of work and work schedules render most of the jobs in the company no…" at bounding box center [217, 130] width 283 height 9
click at [76, 128] on input "The nature of work and work schedules render most of the jobs in the company no…" at bounding box center [73, 131] width 8 height 8
radio input "true"
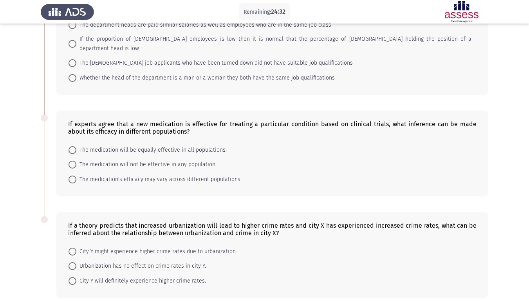
scroll to position [294, 0]
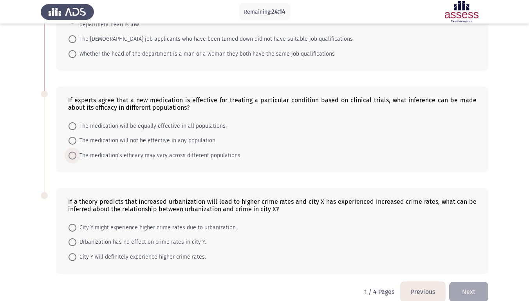
click at [201, 151] on span "The medication's efficacy may vary across different populations." at bounding box center [158, 155] width 165 height 9
click at [76, 151] on input "The medication's efficacy may vary across different populations." at bounding box center [73, 155] width 8 height 8
radio input "true"
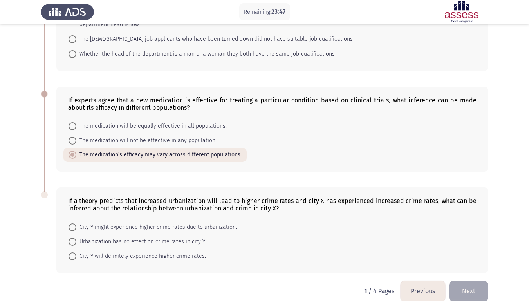
click at [126, 121] on span "The medication will be equally effective in all populations." at bounding box center [151, 125] width 150 height 9
click at [76, 122] on input "The medication will be equally effective in all populations." at bounding box center [73, 126] width 8 height 8
radio input "true"
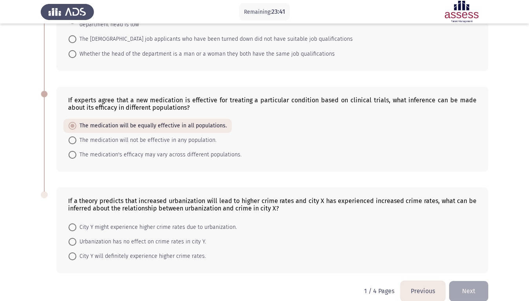
scroll to position [296, 0]
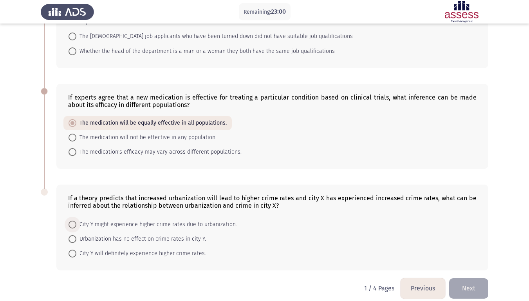
click at [204, 220] on span "City Y might experience higher crime rates due to urbanization." at bounding box center [156, 224] width 160 height 9
click at [76, 220] on input "City Y might experience higher crime rates due to urbanization." at bounding box center [73, 224] width 8 height 8
radio input "true"
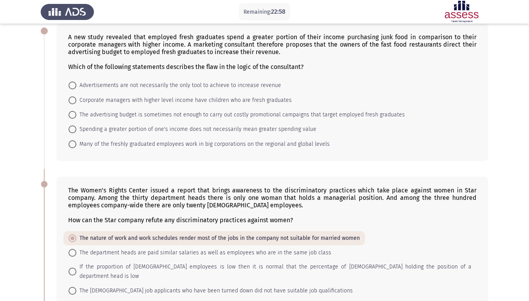
scroll to position [0, 0]
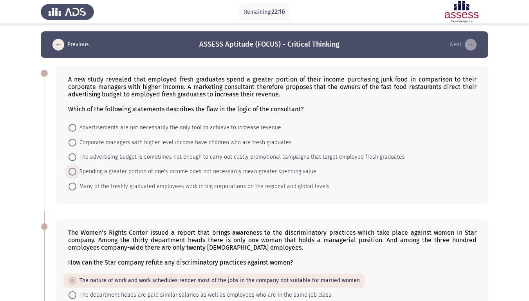
click at [269, 172] on span "Spending a greater portion of one's income does not necessarily mean greater sp…" at bounding box center [196, 171] width 240 height 9
click at [76, 172] on input "Spending a greater portion of one's income does not necessarily mean greater sp…" at bounding box center [73, 172] width 8 height 8
radio input "true"
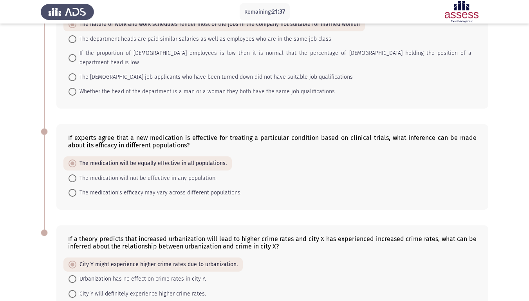
scroll to position [295, 0]
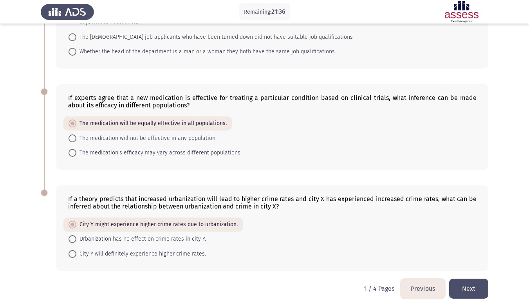
click at [472, 251] on button "Next" at bounding box center [468, 288] width 39 height 20
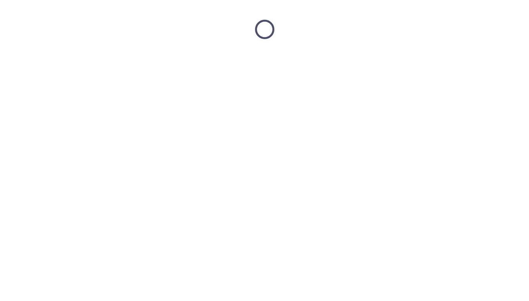
scroll to position [0, 0]
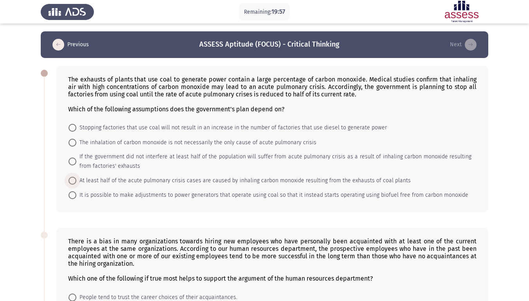
click at [367, 177] on span "At least half of the acute pulmonary crisis cases are caused by inhaling carbon…" at bounding box center [243, 180] width 334 height 9
click at [76, 177] on input "At least half of the acute pulmonary crisis cases are caused by inhaling carbon…" at bounding box center [73, 181] width 8 height 8
radio input "true"
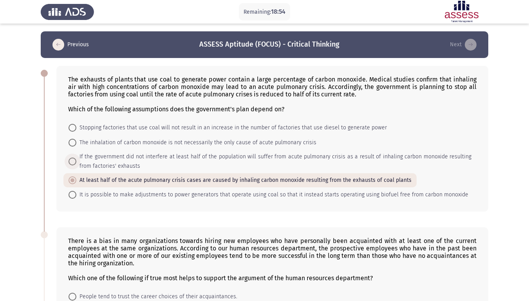
click at [246, 156] on span "If the government did not interfere at least half of the population will suffer…" at bounding box center [273, 161] width 395 height 19
click at [76, 157] on input "If the government did not interfere at least half of the population will suffer…" at bounding box center [73, 161] width 8 height 8
radio input "true"
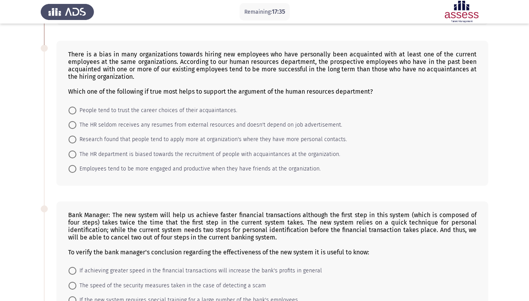
scroll to position [187, 0]
click at [223, 166] on span "Employees tend to be more engaged and productive when they have friends at the …" at bounding box center [198, 168] width 244 height 9
click at [76, 166] on input "Employees tend to be more engaged and productive when they have friends at the …" at bounding box center [73, 168] width 8 height 8
radio input "true"
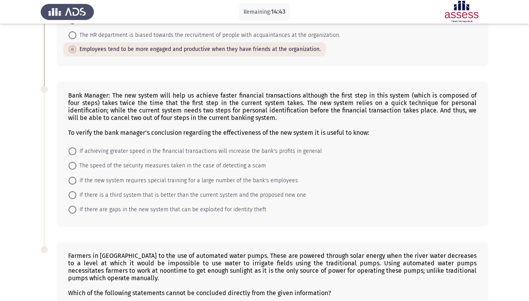
scroll to position [324, 0]
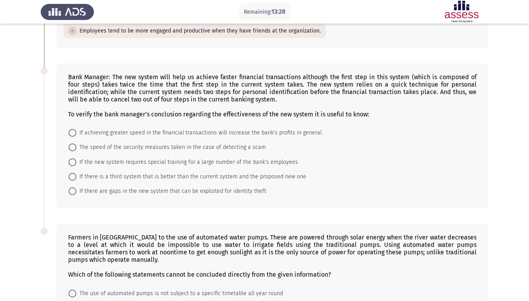
click at [250, 134] on span "If achieving greater speed in the financial transactions will increase the bank…" at bounding box center [198, 132] width 245 height 9
click at [76, 134] on input "If achieving greater speed in the financial transactions will increase the bank…" at bounding box center [73, 133] width 8 height 8
radio input "true"
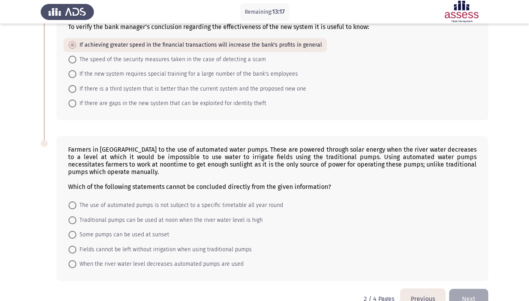
scroll to position [431, 0]
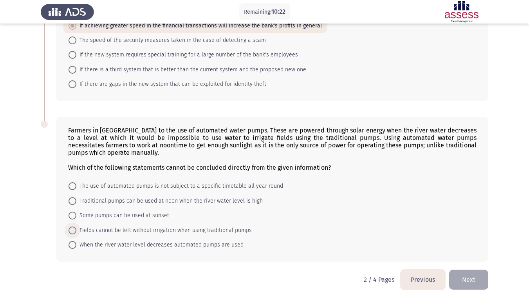
click at [164, 229] on span "Fields cannot be left without irrigation when using traditional pumps" at bounding box center [163, 229] width 175 height 9
click at [76, 229] on input "Fields cannot be left without irrigation when using traditional pumps" at bounding box center [73, 230] width 8 height 8
radio input "true"
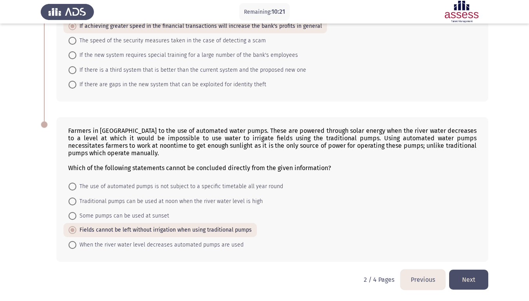
click at [471, 251] on button "Next" at bounding box center [468, 279] width 39 height 20
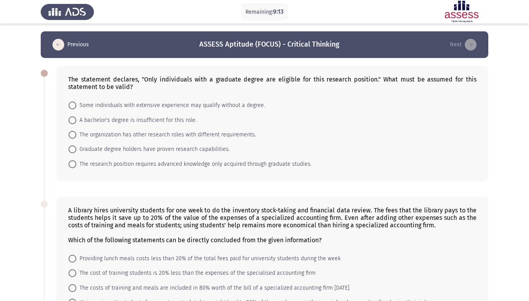
click at [201, 165] on span "The research position requires advanced knowledge only acquired through graduat…" at bounding box center [193, 163] width 235 height 9
click at [76, 165] on input "The research position requires advanced knowledge only acquired through graduat…" at bounding box center [73, 164] width 8 height 8
radio input "true"
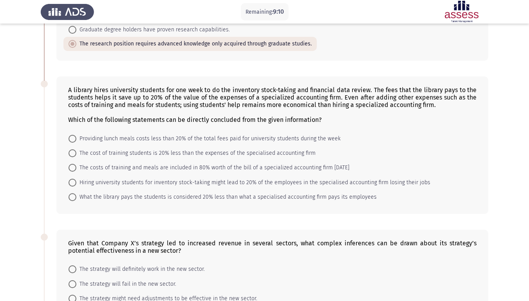
scroll to position [120, 0]
click at [333, 198] on span "What the library pays the students is considered 20% less than what a specialis…" at bounding box center [226, 196] width 300 height 9
click at [76, 198] on input "What the library pays the students is considered 20% less than what a specialis…" at bounding box center [73, 197] width 8 height 8
radio input "true"
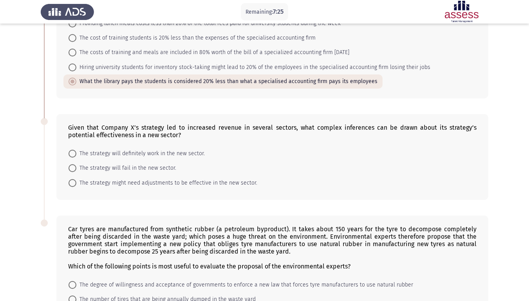
scroll to position [228, 0]
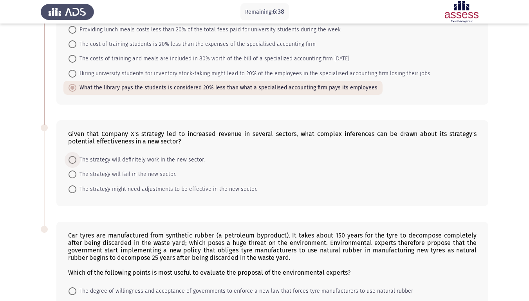
click at [151, 162] on span "The strategy will definitely work in the new sector." at bounding box center [140, 159] width 128 height 9
click at [76, 162] on input "The strategy will definitely work in the new sector." at bounding box center [73, 160] width 8 height 8
radio input "true"
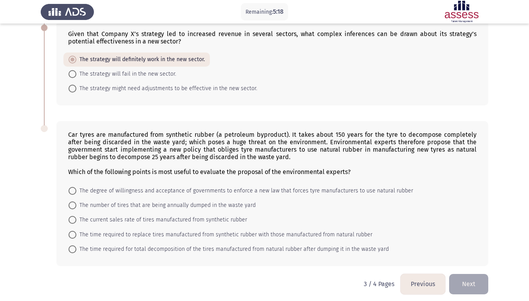
scroll to position [332, 0]
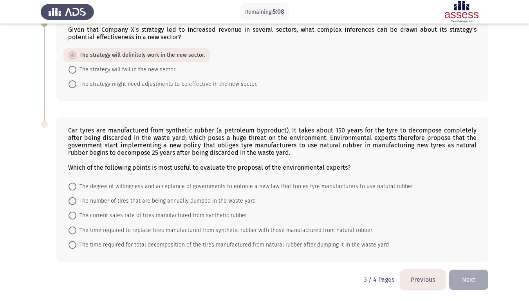
click at [221, 184] on span "The degree of willingness and acceptance of governments to enforce a new law th…" at bounding box center [244, 186] width 337 height 9
click at [76, 184] on input "The degree of willingness and acceptance of governments to enforce a new law th…" at bounding box center [73, 186] width 8 height 8
radio input "true"
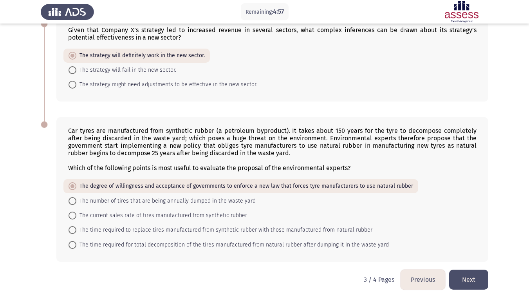
click at [464, 251] on button "Next" at bounding box center [468, 279] width 39 height 20
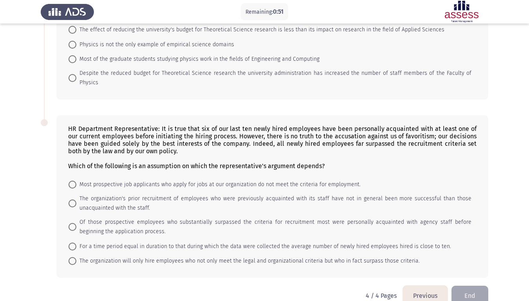
scroll to position [136, 0]
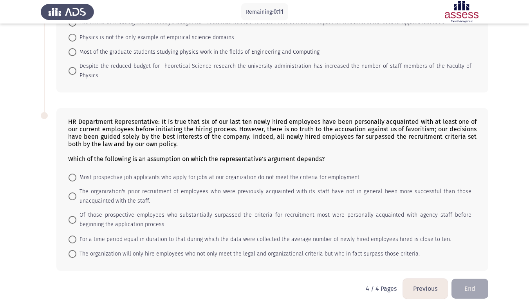
click at [306, 249] on span "The organization will only hire employees who not only meet the legal and organ…" at bounding box center [247, 253] width 343 height 9
click at [76, 250] on input "The organization will only hire employees who not only meet the legal and organ…" at bounding box center [73, 254] width 8 height 8
radio input "true"
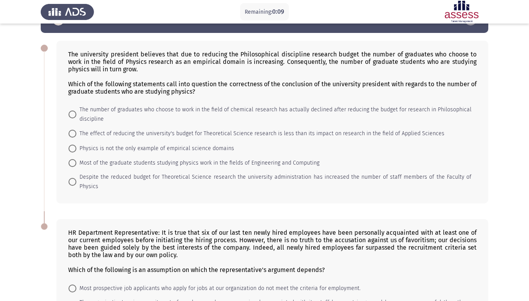
scroll to position [23, 0]
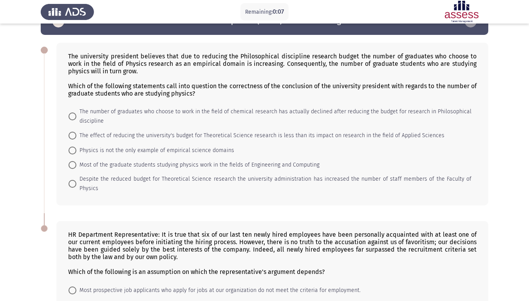
click at [200, 180] on span "Despite the reduced budget for Theoretical Science research the university admi…" at bounding box center [273, 183] width 395 height 19
click at [76, 180] on input "Despite the reduced budget for Theoretical Science research the university admi…" at bounding box center [73, 184] width 8 height 8
radio input "true"
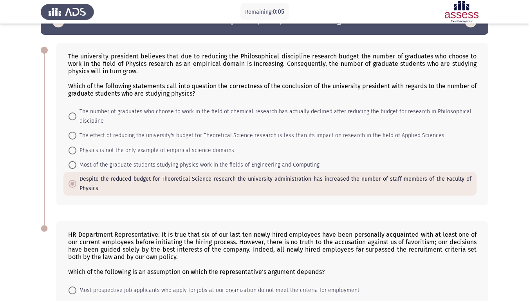
drag, startPoint x: 200, startPoint y: 180, endPoint x: 217, endPoint y: 111, distance: 71.3
click at [217, 105] on mat-radio-group "The number of graduates who choose to work in the field of chemical research ha…" at bounding box center [269, 105] width 413 height 0
click at [217, 111] on span "The number of graduates who choose to work in the field of chemical research ha…" at bounding box center [273, 116] width 395 height 19
click at [76, 112] on input "The number of graduates who choose to work in the field of chemical research ha…" at bounding box center [73, 116] width 8 height 8
radio input "true"
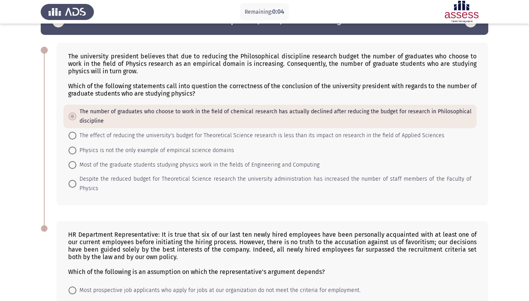
scroll to position [135, 0]
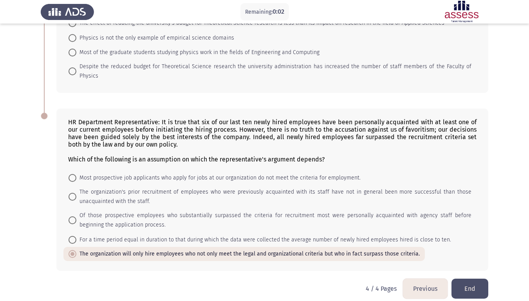
click at [470, 251] on div "HR Department Representative: It is true that six of our last ten newly hired e…" at bounding box center [264, 190] width 447 height 178
click at [471, 251] on button "End" at bounding box center [469, 288] width 37 height 20
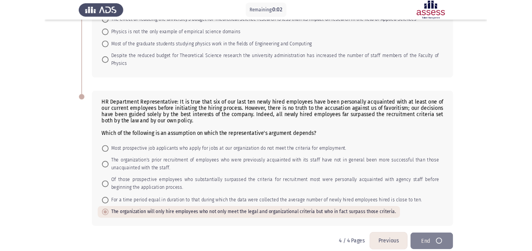
scroll to position [0, 0]
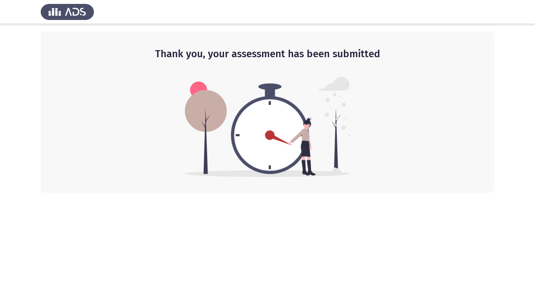
click at [456, 193] on html "Thank you, your assessment has been submitted" at bounding box center [267, 96] width 535 height 193
